Goal: Find specific page/section: Find specific page/section

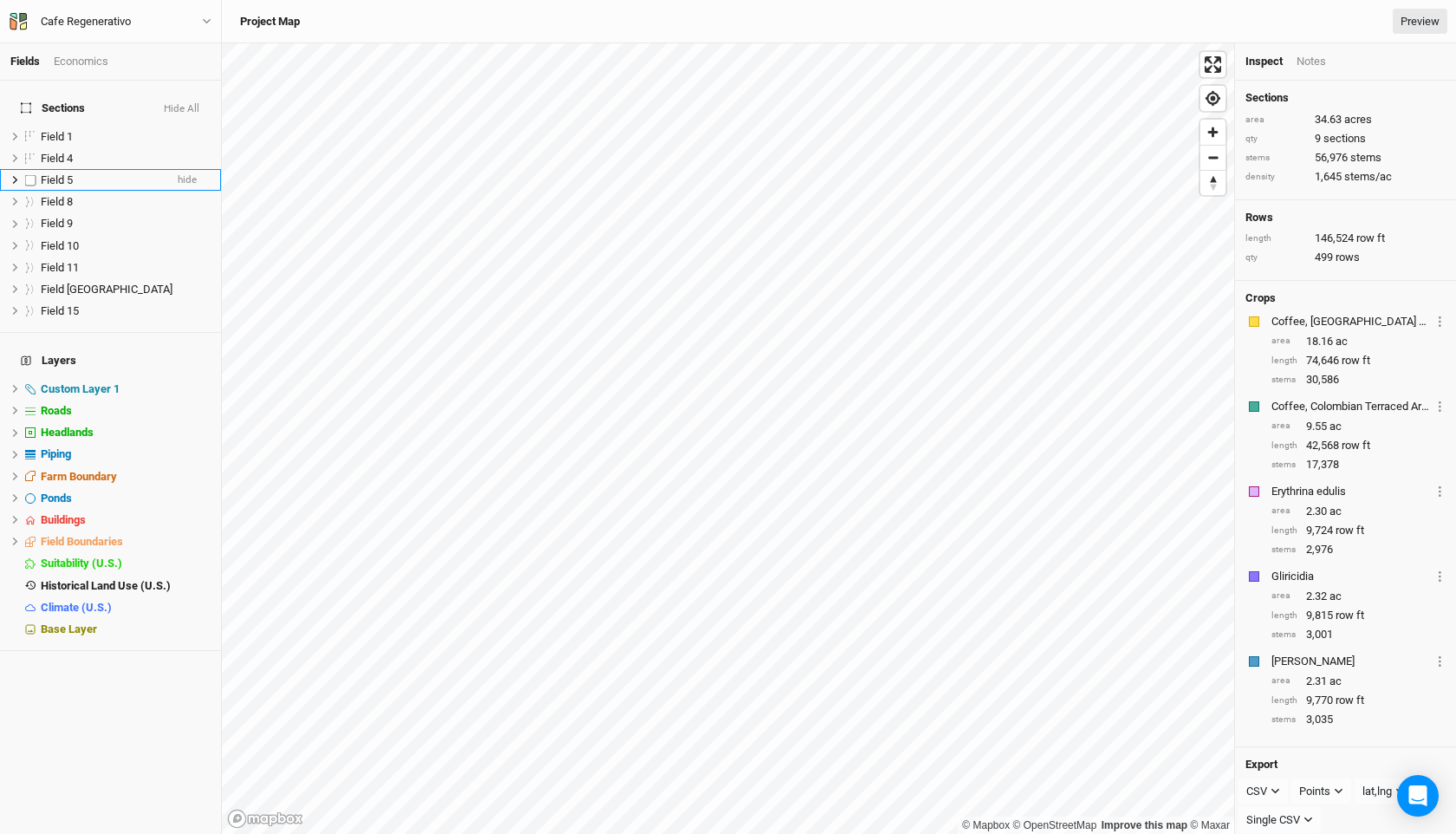
click at [54, 173] on span "Field 5" at bounding box center [57, 179] width 32 height 13
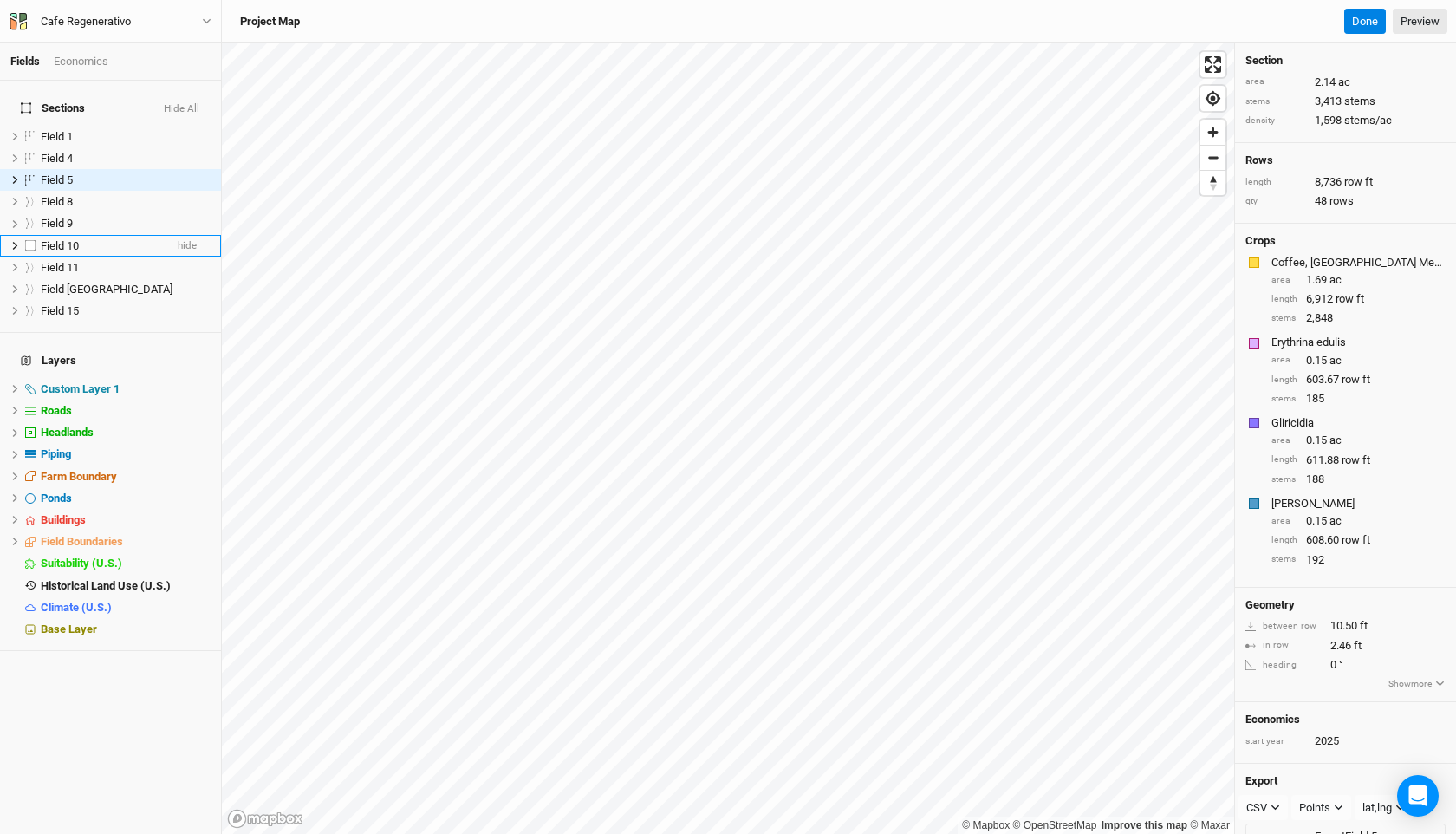
click at [61, 239] on span "Field 10" at bounding box center [60, 246] width 38 height 13
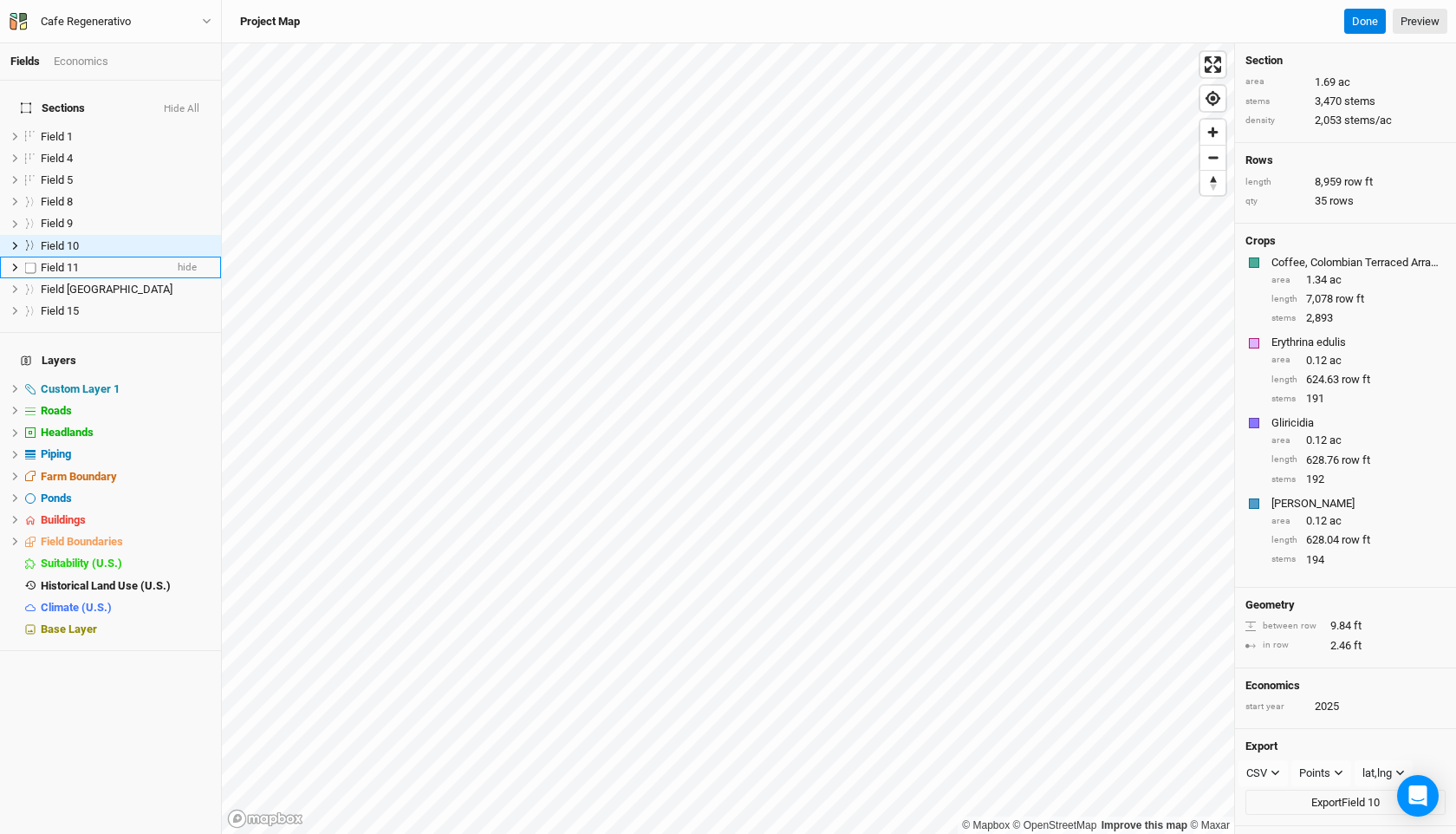
click at [60, 261] on span "Field 11" at bounding box center [60, 267] width 38 height 13
click at [104, 217] on div "Field 9" at bounding box center [103, 224] width 123 height 14
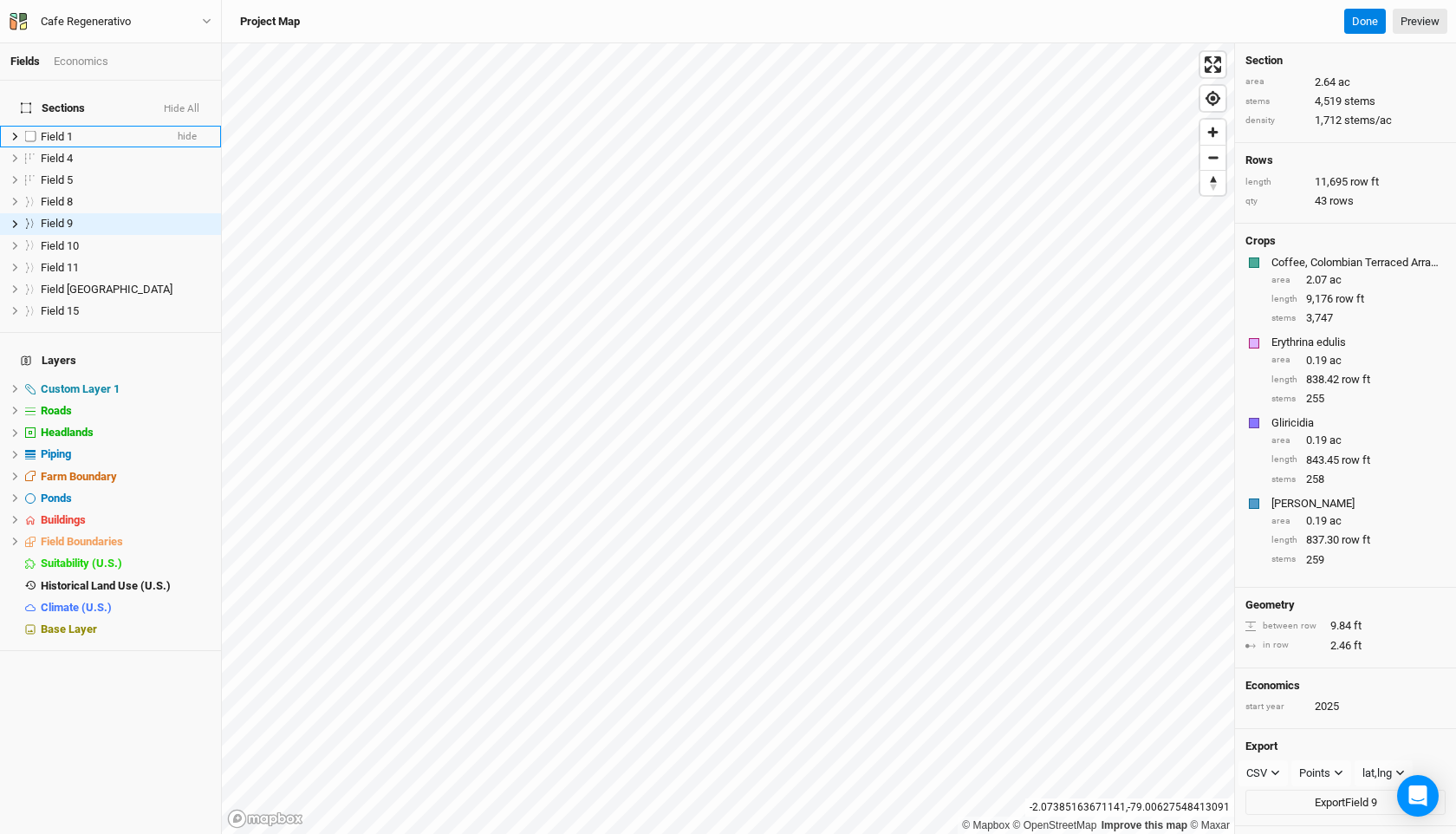
click at [81, 130] on div "Field 1" at bounding box center [103, 138] width 123 height 14
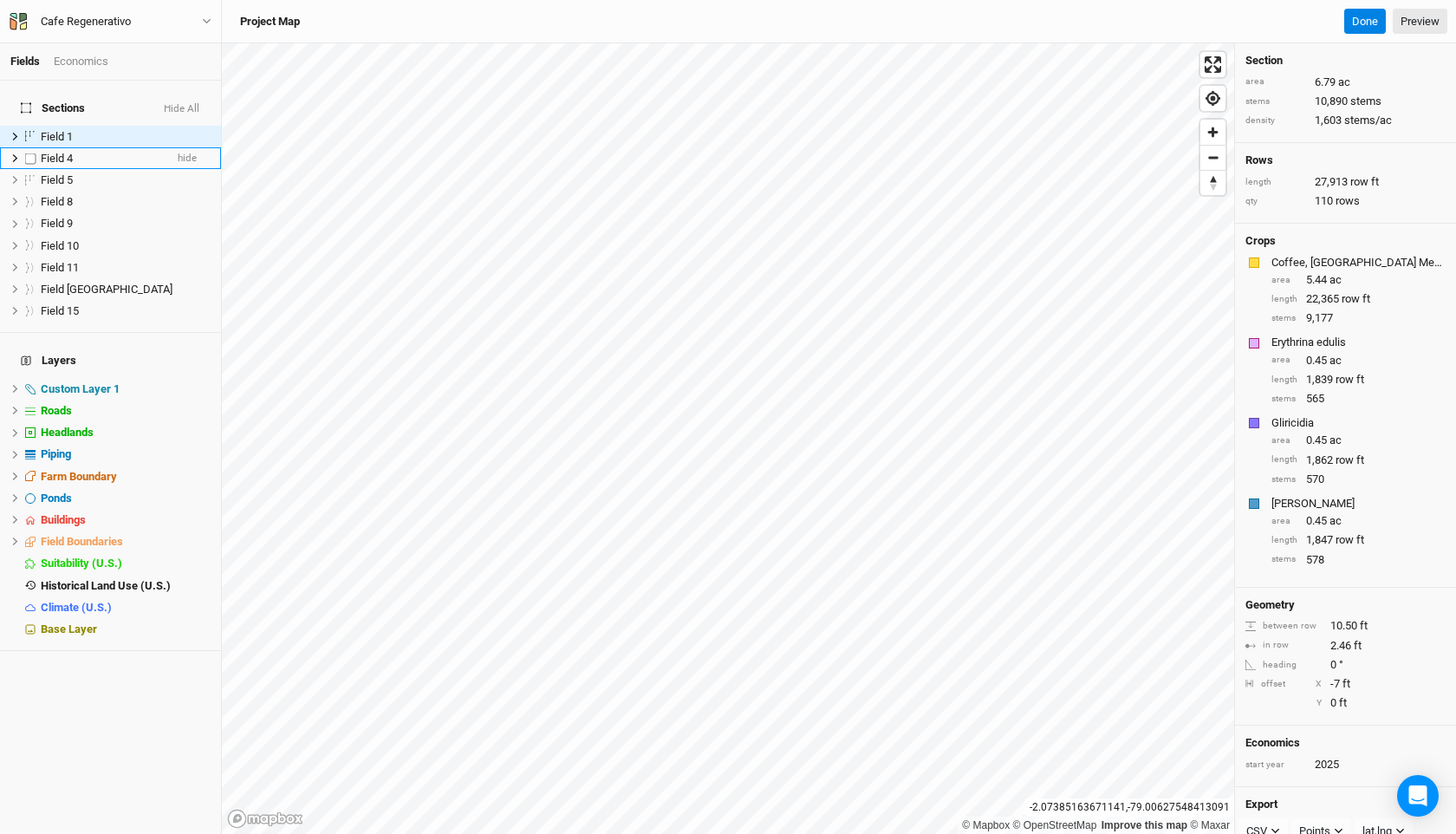
click at [76, 152] on div "Field 4" at bounding box center [103, 159] width 123 height 14
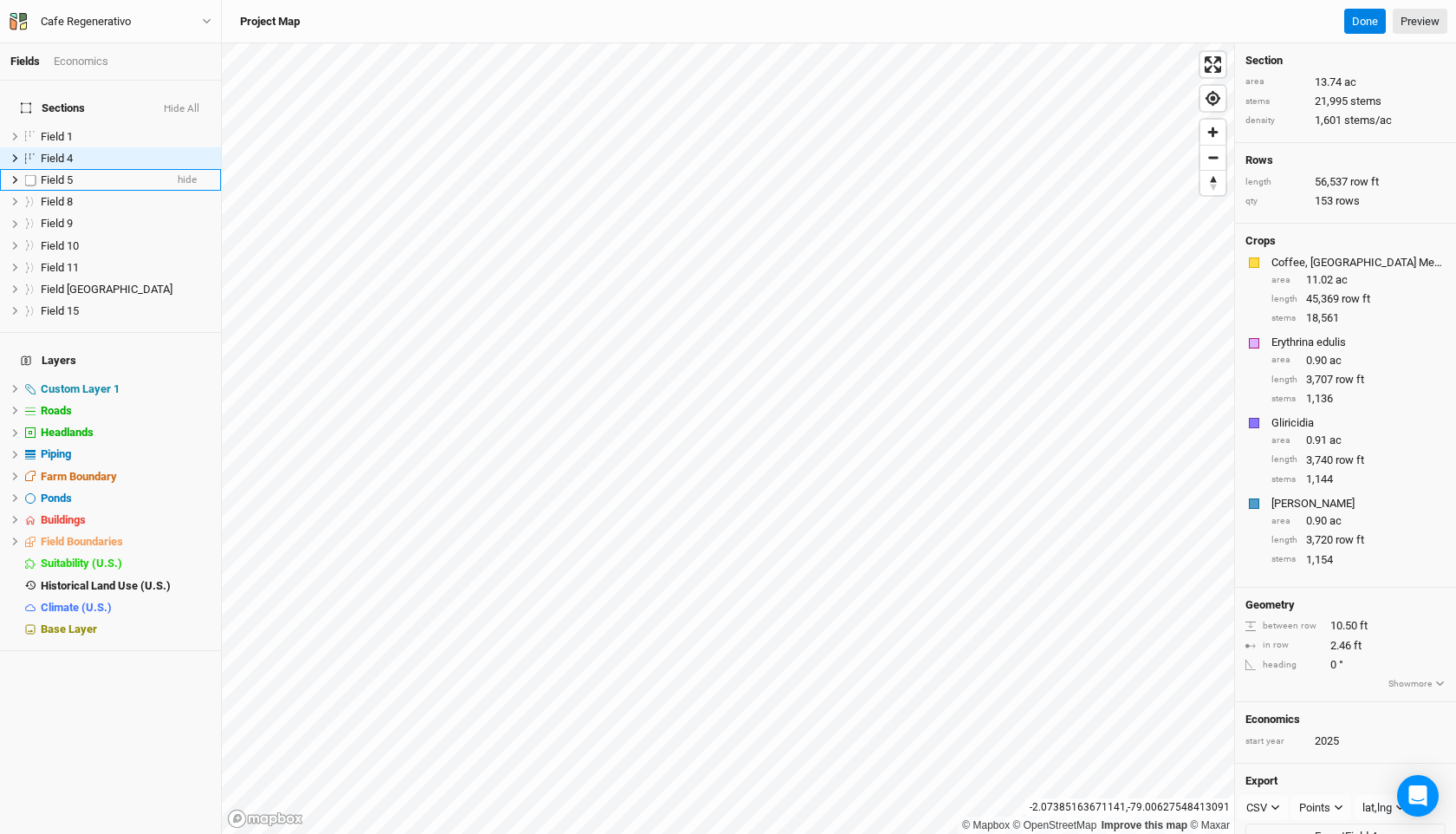
click at [74, 173] on div "Field 5" at bounding box center [103, 180] width 123 height 14
click at [74, 195] on div "Field 8" at bounding box center [103, 202] width 123 height 14
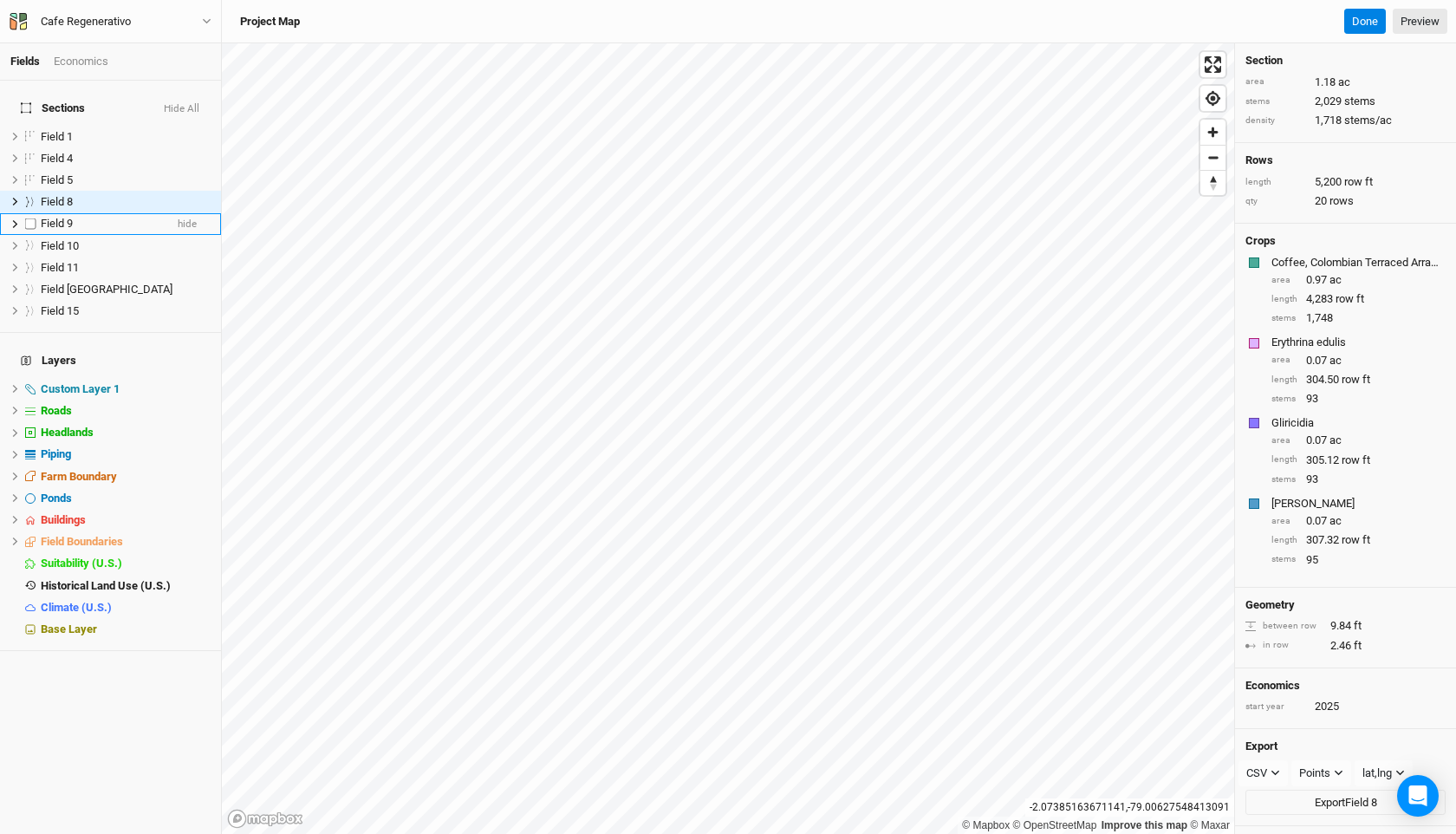
click at [73, 217] on span "Field 9" at bounding box center [57, 223] width 32 height 13
click at [75, 239] on span "Field 10" at bounding box center [60, 246] width 38 height 13
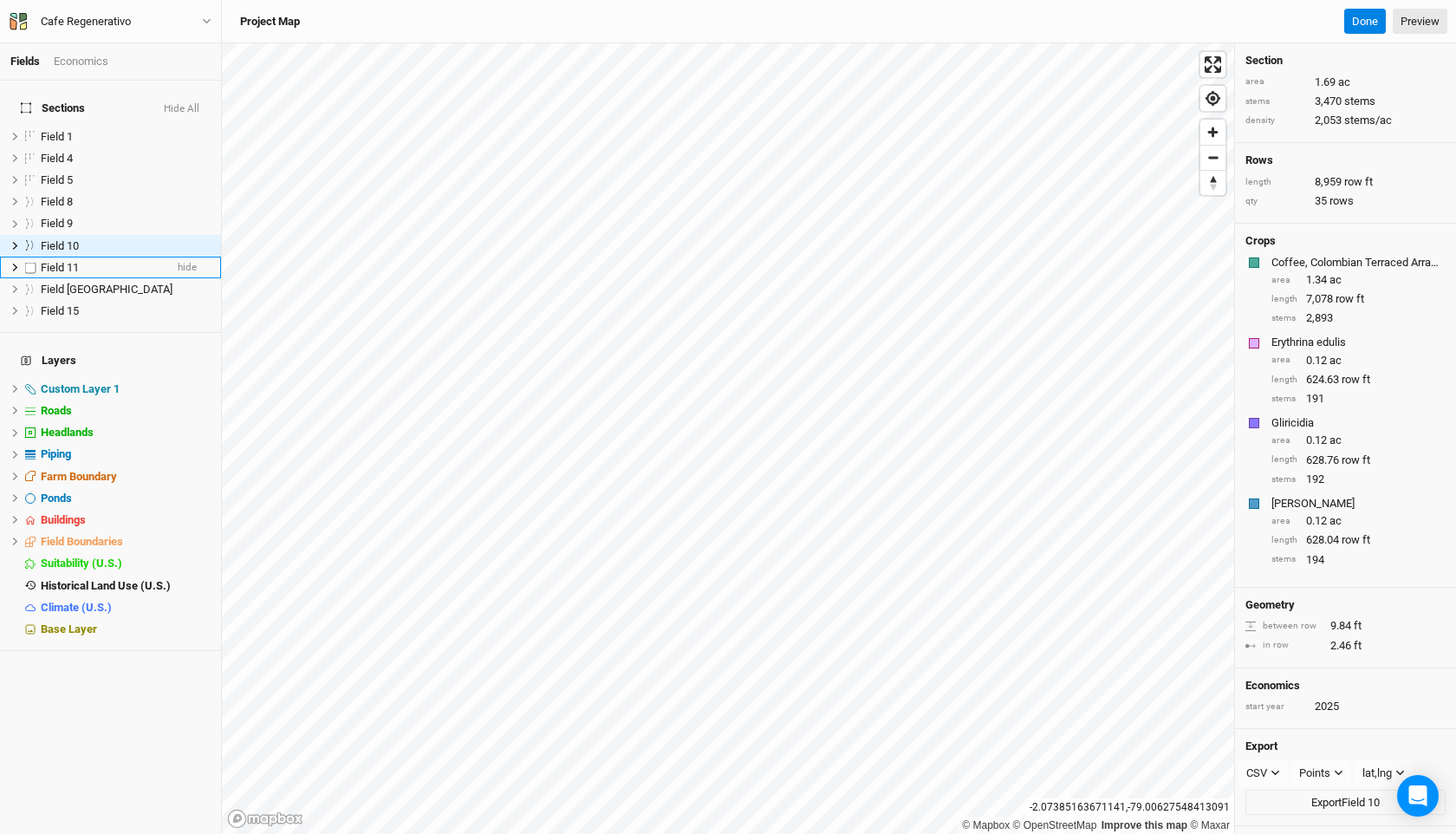
click at [73, 261] on span "Field 11" at bounding box center [60, 267] width 38 height 13
click at [74, 282] on span "Field [GEOGRAPHIC_DATA]" at bounding box center [107, 288] width 132 height 13
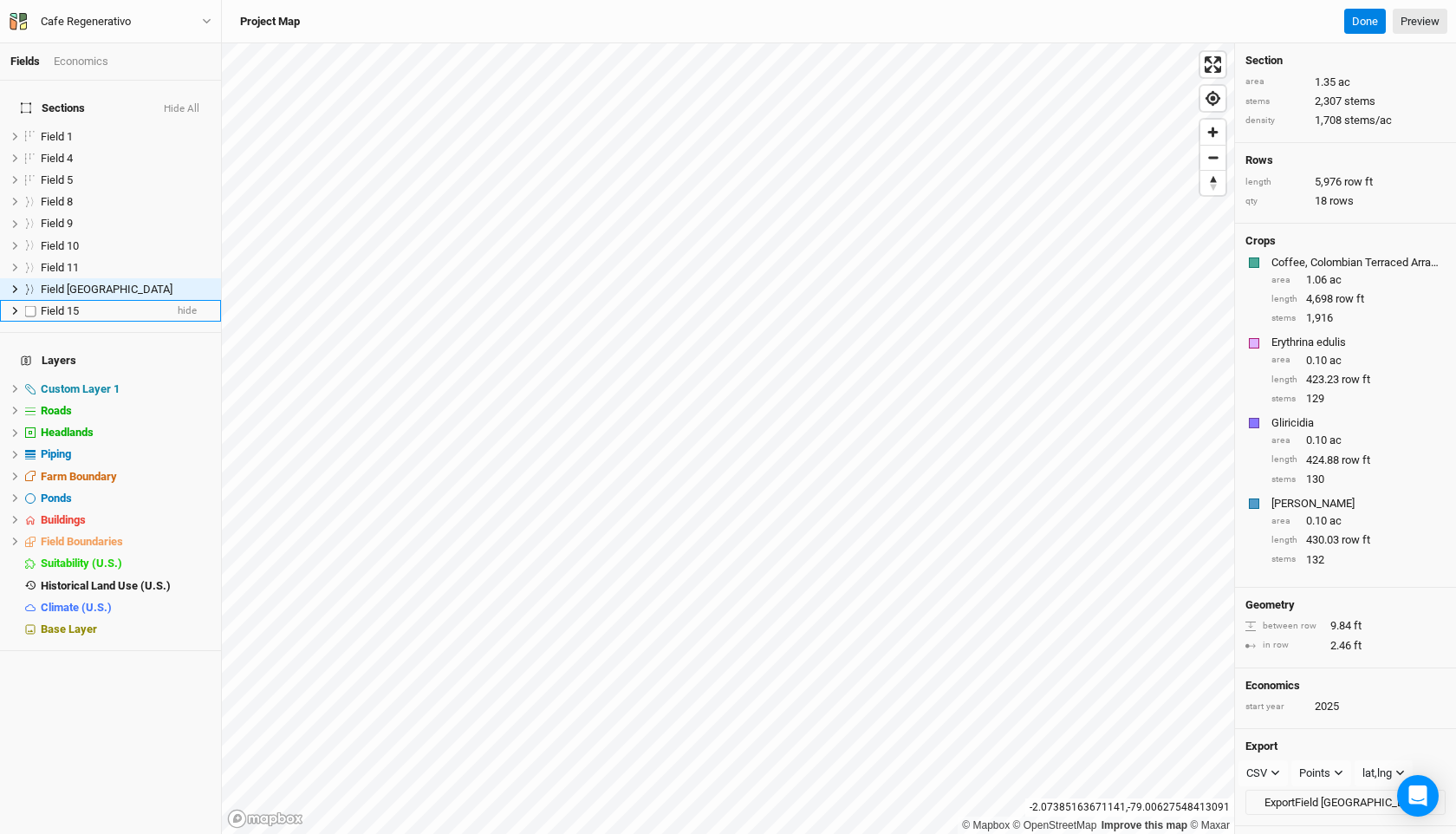
click at [71, 304] on span "Field 15" at bounding box center [60, 311] width 38 height 13
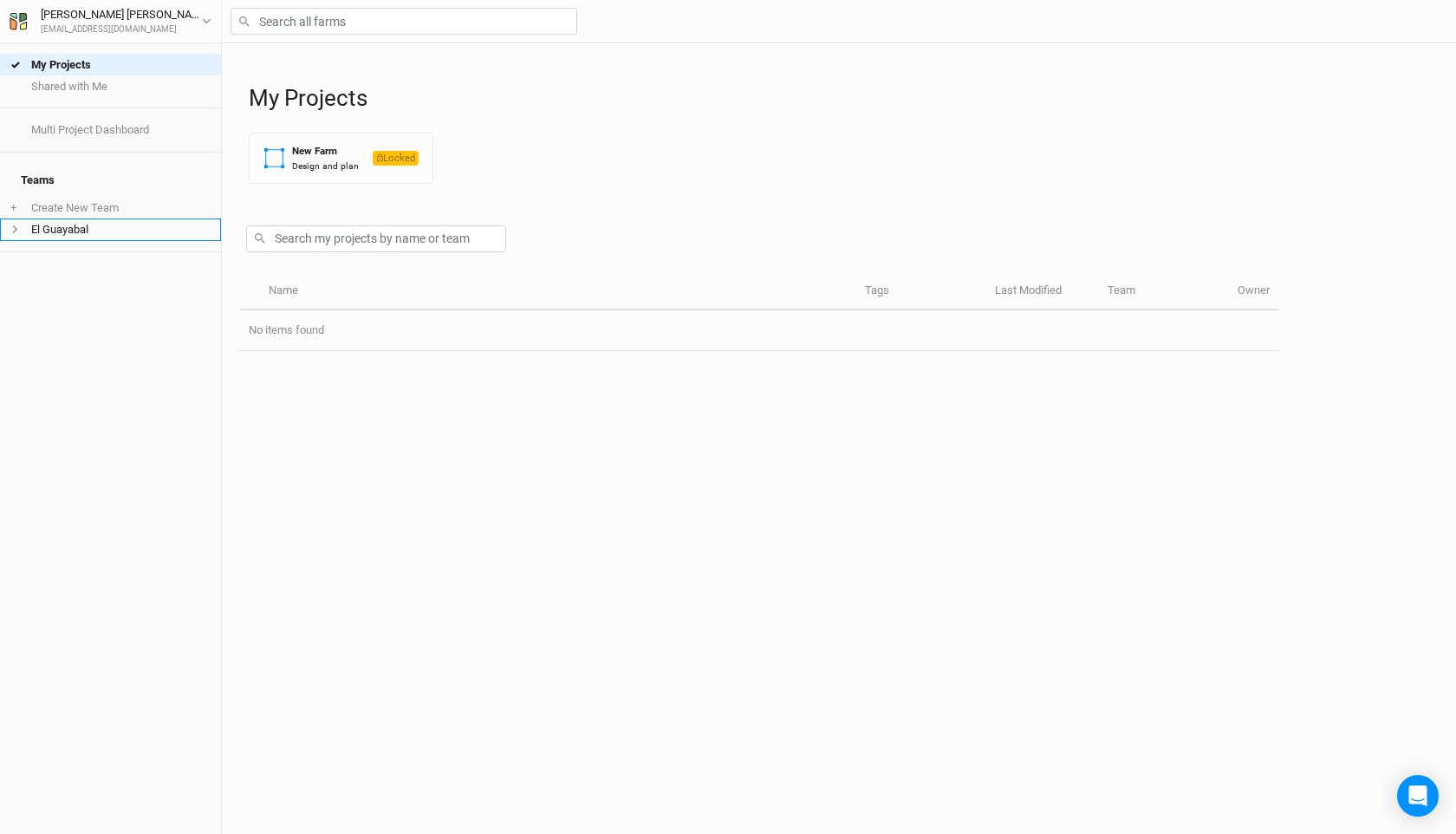
click at [112, 220] on li "El Guayabal" at bounding box center [111, 229] width 221 height 21
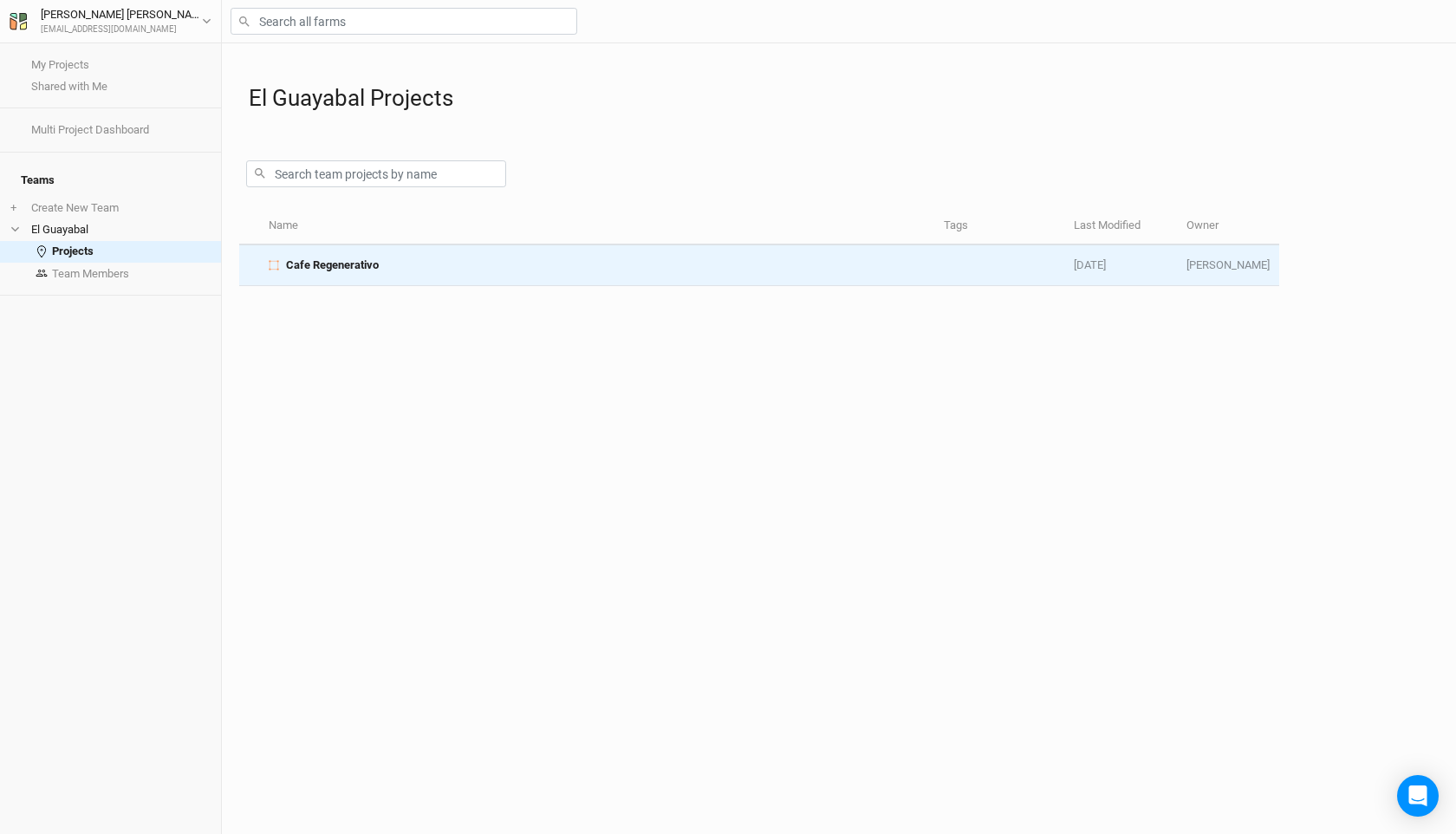
click at [349, 264] on span "Cafe Regenerativo" at bounding box center [332, 264] width 93 height 15
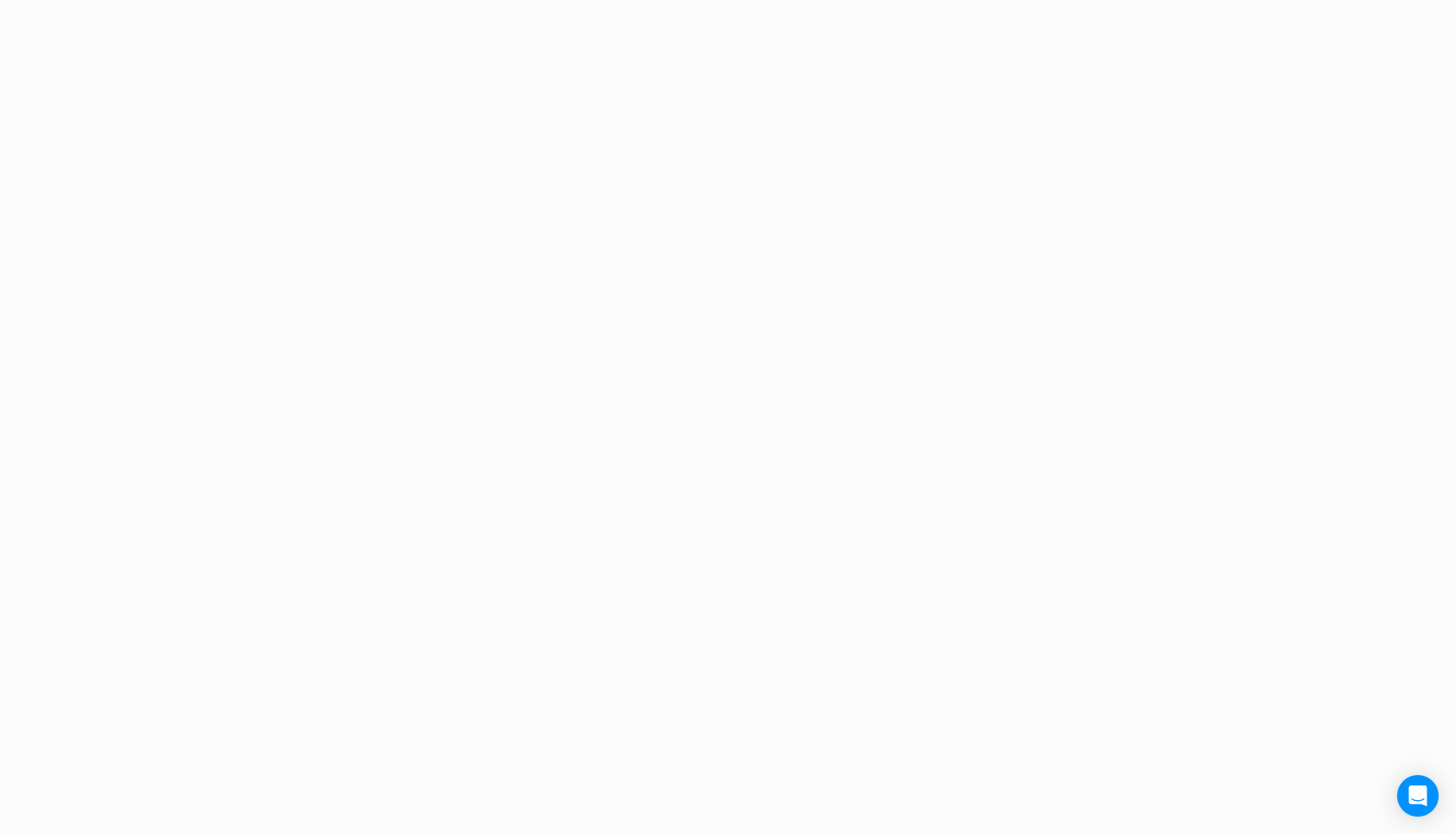
click at [349, 264] on div "Project Design Sections area 0 acres qty 0 sections stems 0 stems density 0 ste…" at bounding box center [728, 417] width 1456 height 834
